Goal: Task Accomplishment & Management: Complete application form

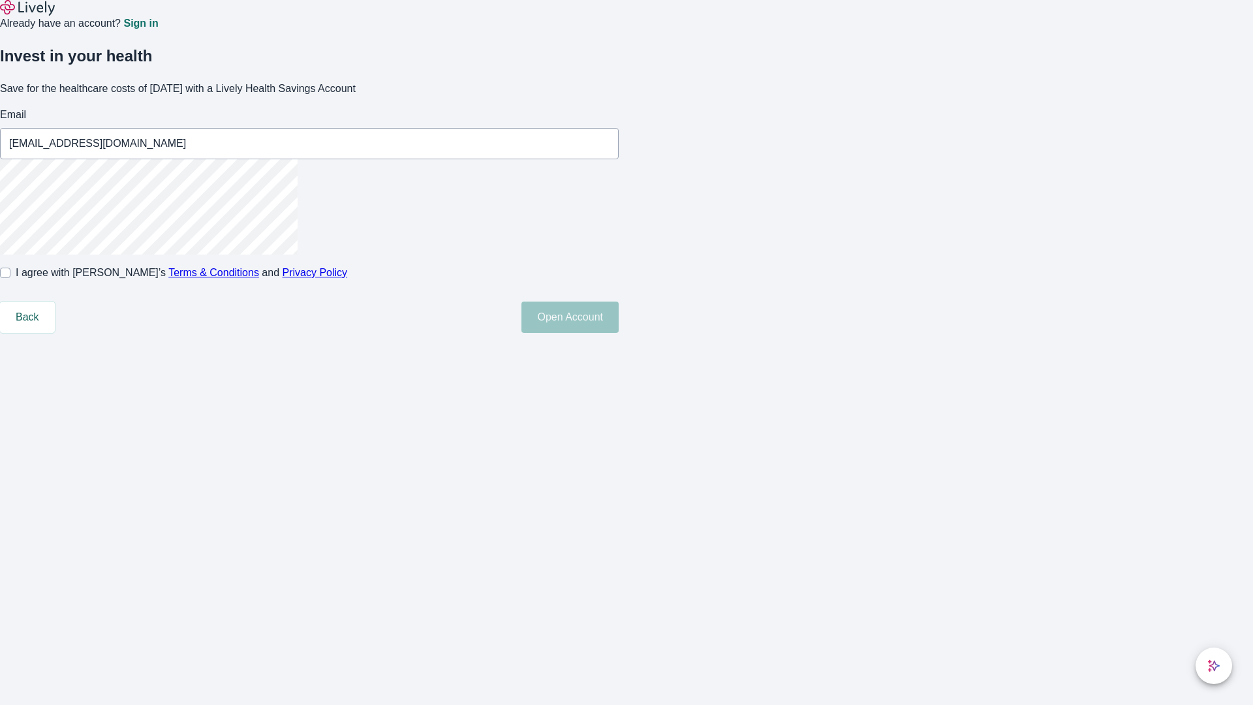
click at [10, 278] on input "I agree with Lively’s Terms & Conditions and Privacy Policy" at bounding box center [5, 273] width 10 height 10
checkbox input "true"
click at [619, 333] on button "Open Account" at bounding box center [569, 317] width 97 height 31
type input "[EMAIL_ADDRESS][DOMAIN_NAME]"
click at [10, 278] on input "I agree with Lively’s Terms & Conditions and Privacy Policy" at bounding box center [5, 273] width 10 height 10
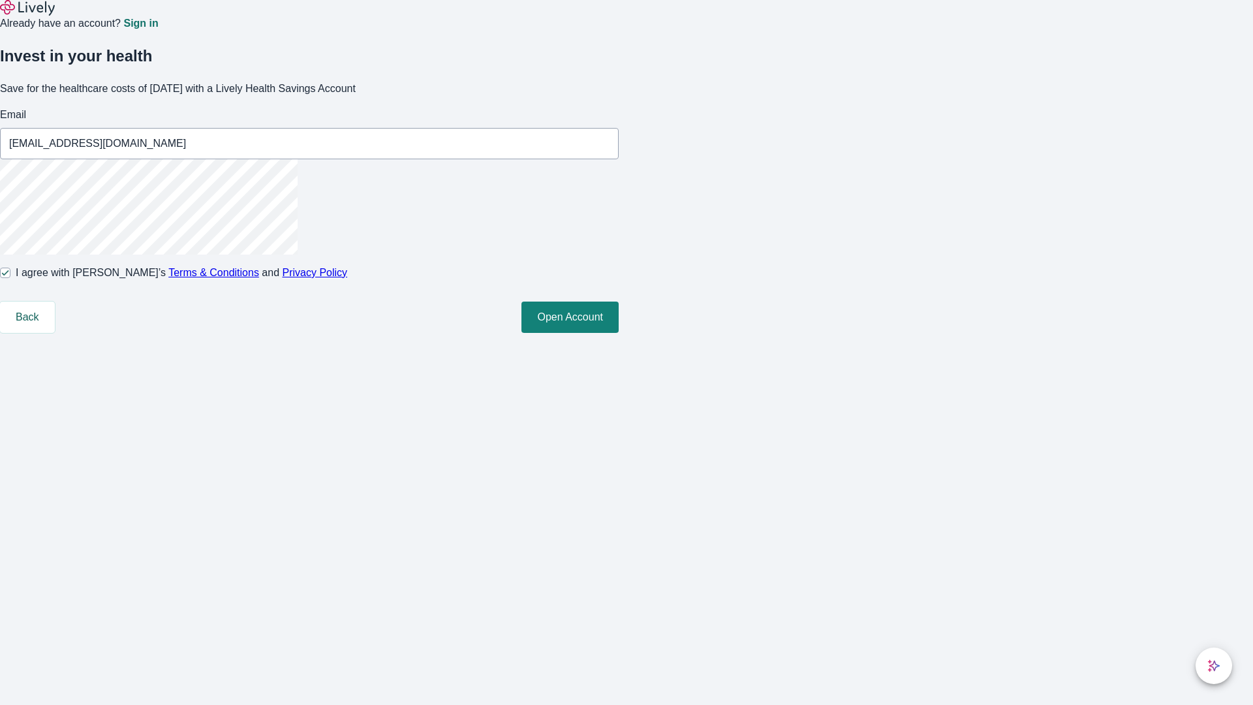
checkbox input "false"
type input "[EMAIL_ADDRESS][DOMAIN_NAME]"
click at [10, 278] on input "I agree with Lively’s Terms & Conditions and Privacy Policy" at bounding box center [5, 273] width 10 height 10
checkbox input "true"
click at [619, 350] on button "Open Account" at bounding box center [569, 334] width 97 height 31
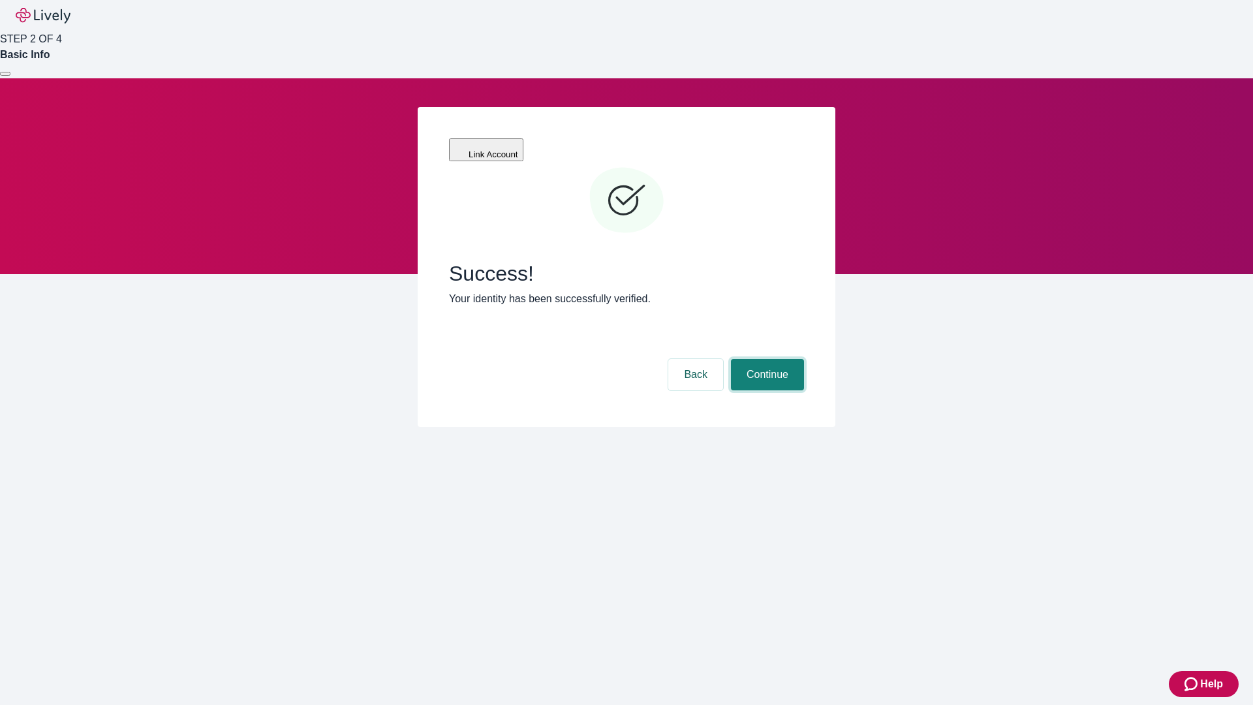
click at [766, 359] on button "Continue" at bounding box center [767, 374] width 73 height 31
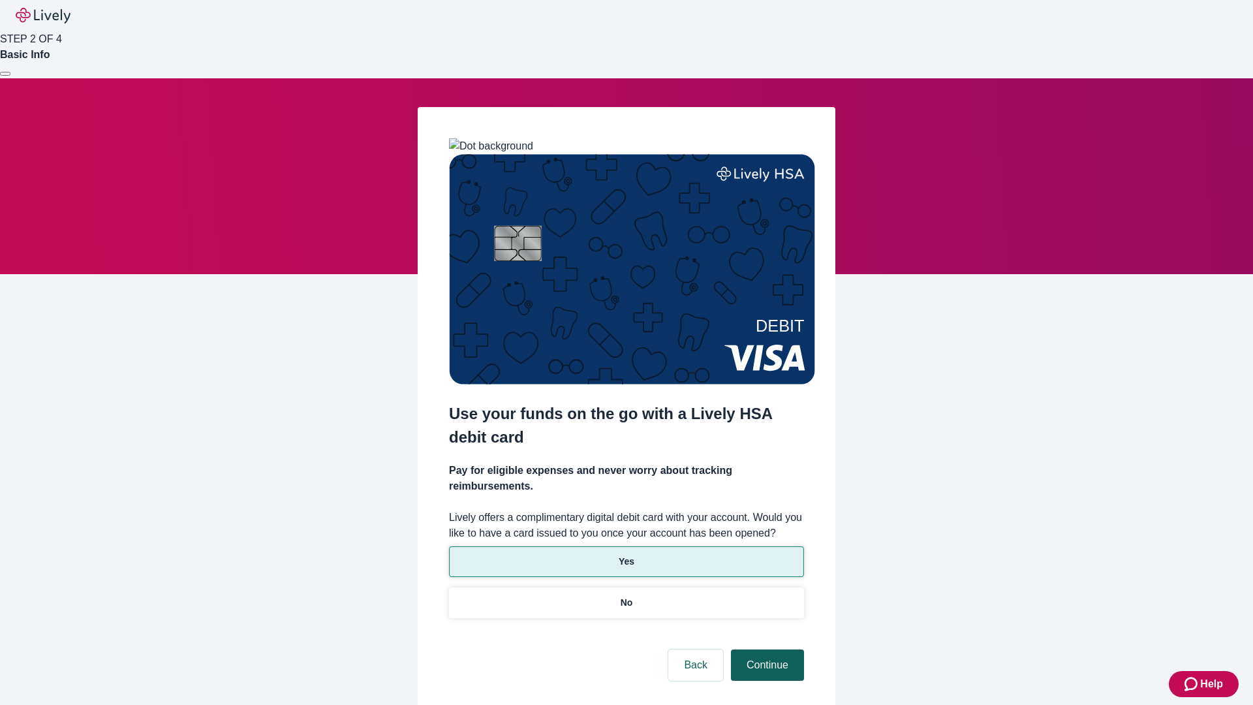
click at [626, 596] on p "No" at bounding box center [627, 603] width 12 height 14
click at [766, 649] on button "Continue" at bounding box center [767, 664] width 73 height 31
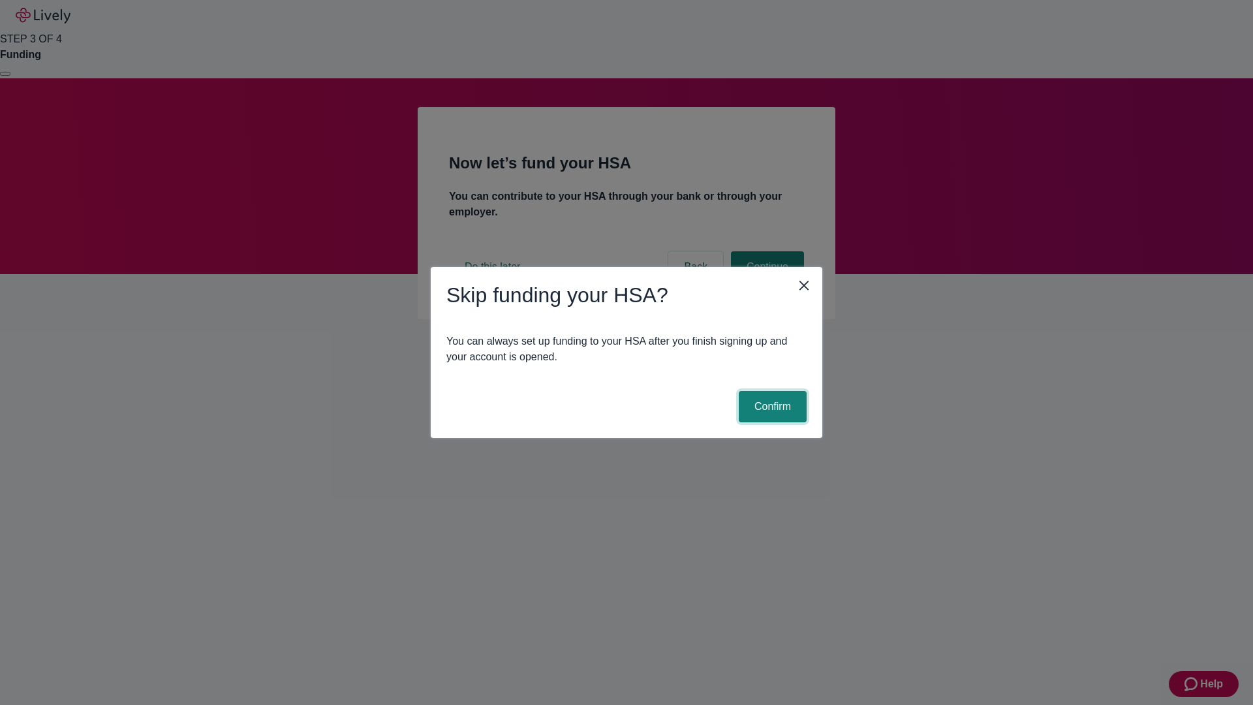
click at [771, 407] on button "Confirm" at bounding box center [773, 406] width 68 height 31
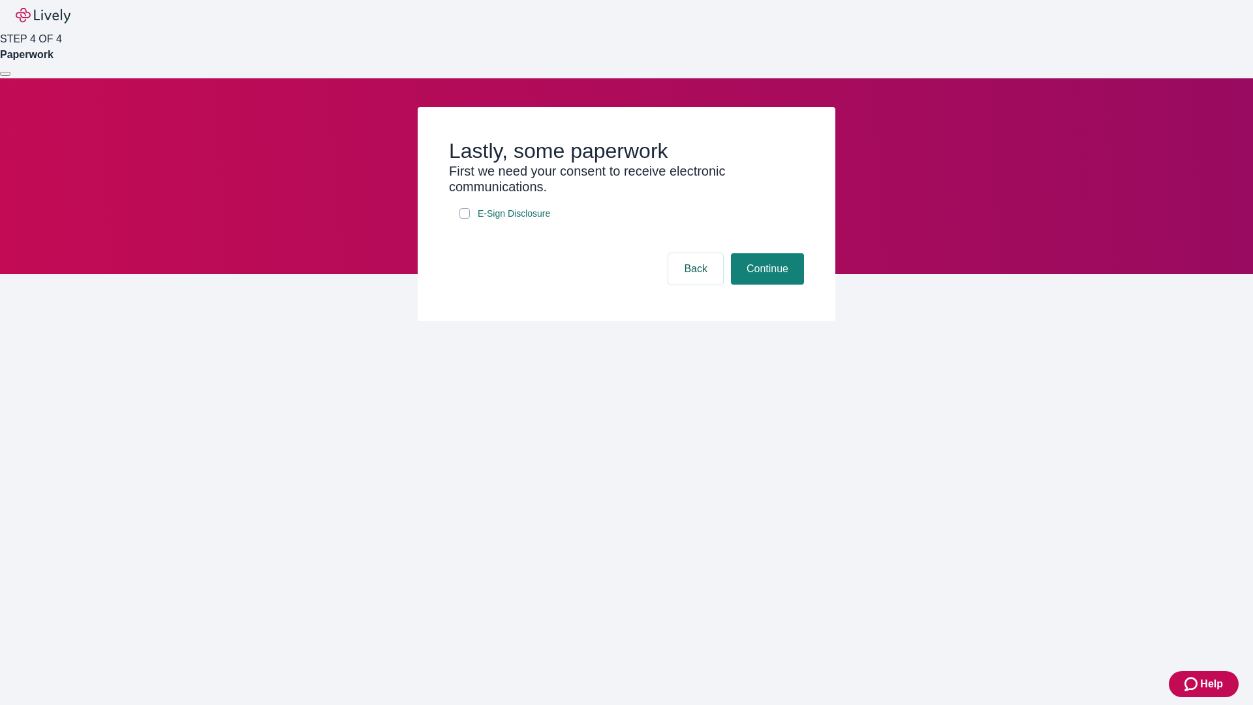
click at [465, 219] on input "E-Sign Disclosure" at bounding box center [464, 213] width 10 height 10
checkbox input "true"
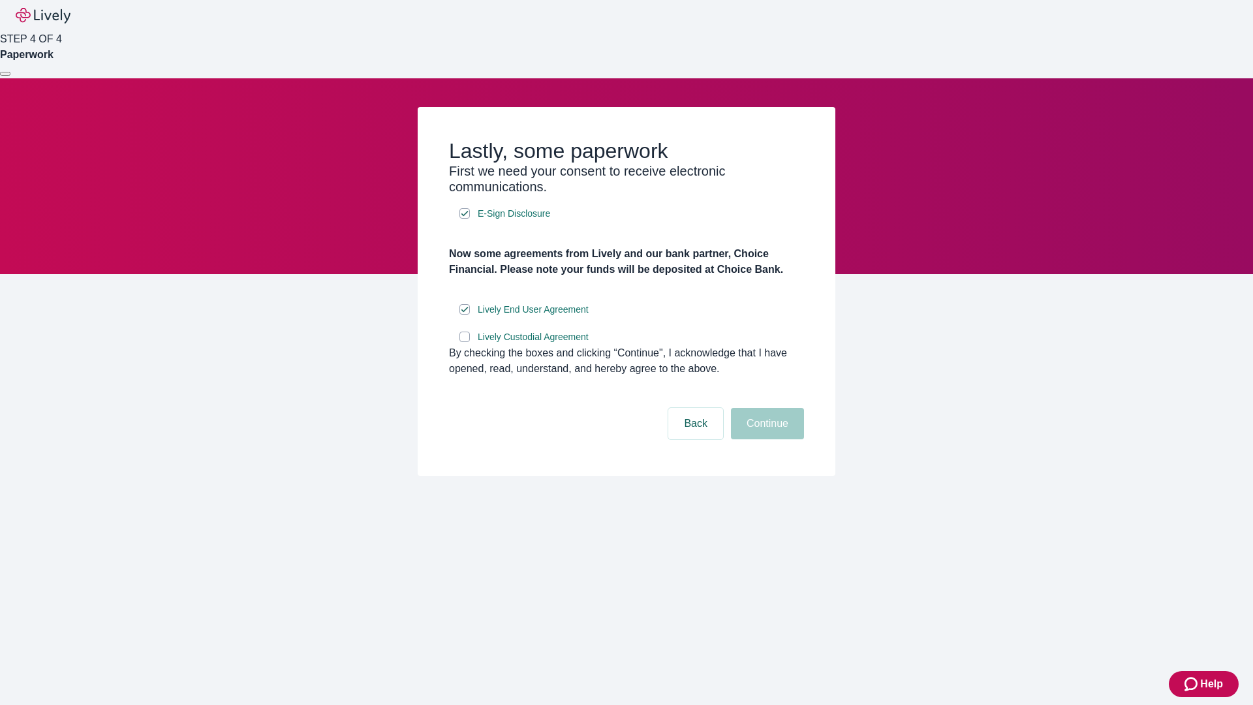
click at [465, 342] on input "Lively Custodial Agreement" at bounding box center [464, 337] width 10 height 10
checkbox input "true"
click at [766, 439] on button "Continue" at bounding box center [767, 423] width 73 height 31
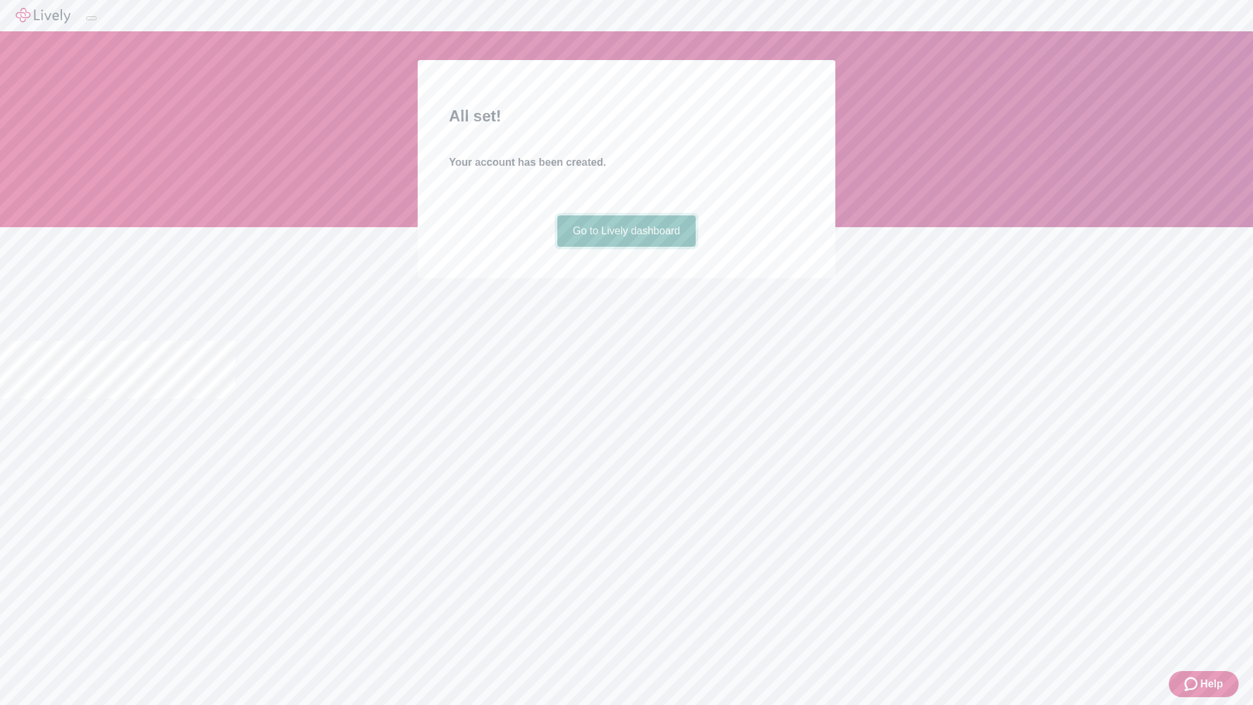
click at [626, 247] on link "Go to Lively dashboard" at bounding box center [626, 230] width 139 height 31
